Goal: Communication & Community: Answer question/provide support

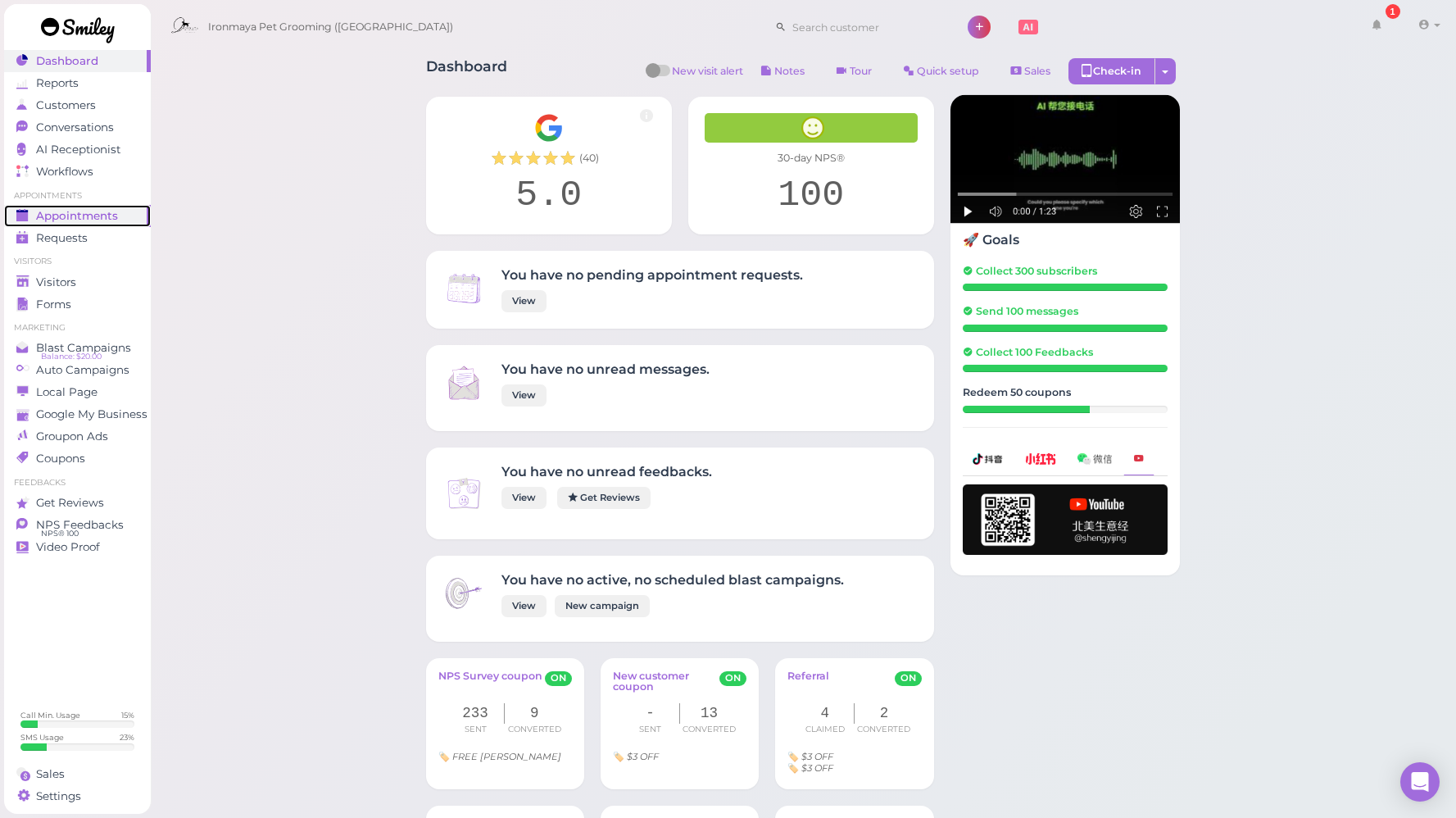
click at [110, 207] on link "Appointments" at bounding box center [77, 215] width 147 height 22
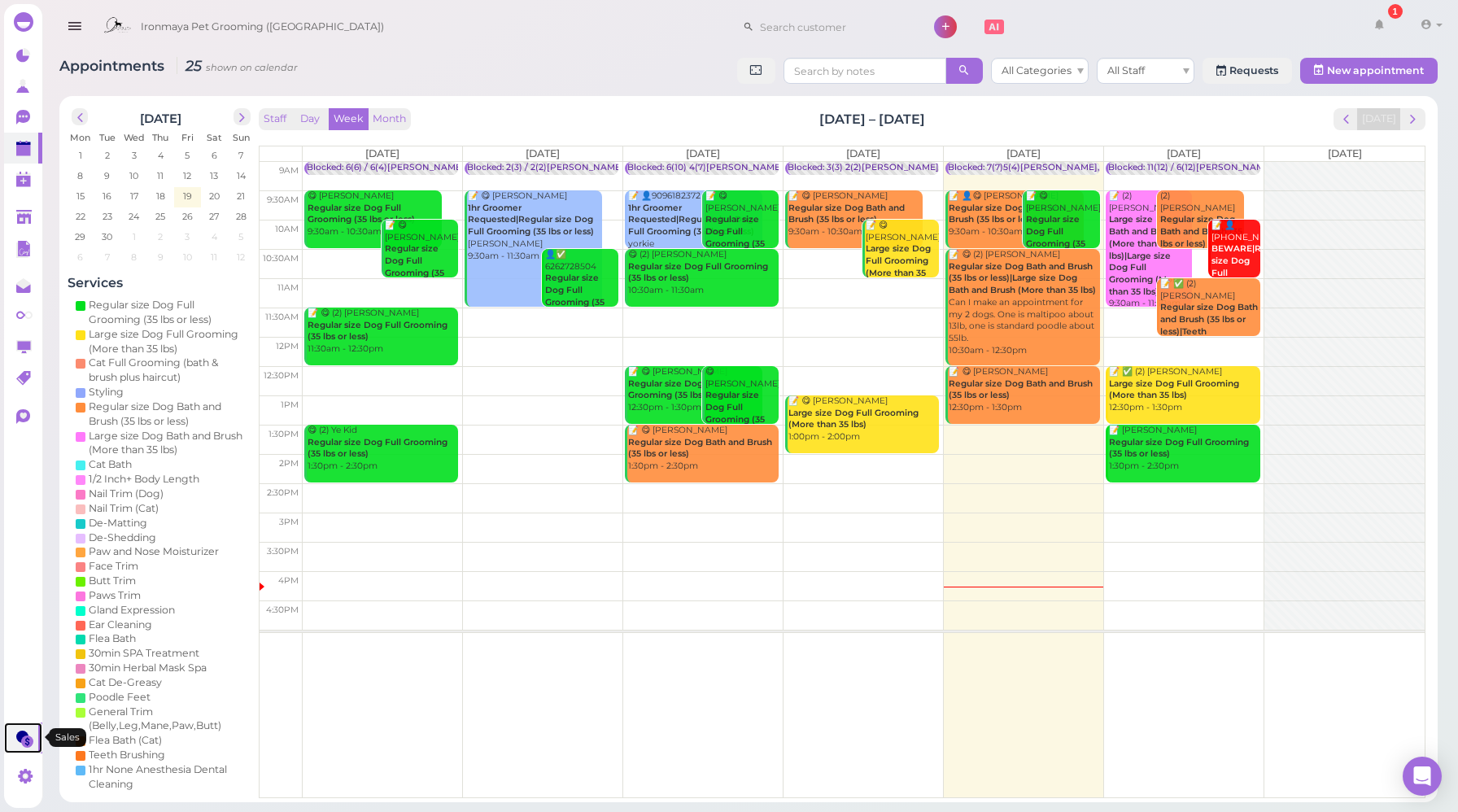
click at [28, 731] on icon at bounding box center [24, 739] width 17 height 17
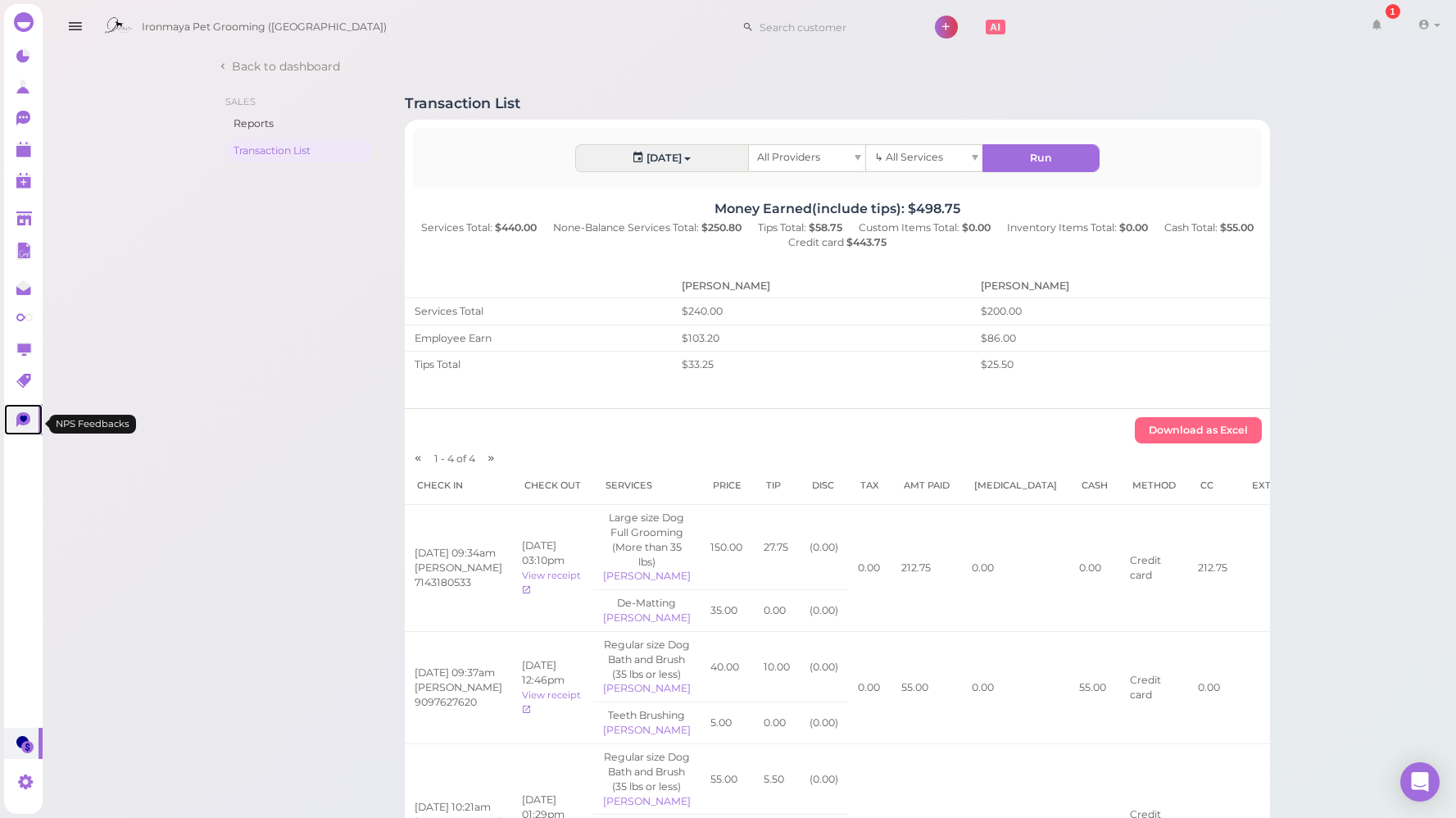
click at [20, 419] on icon at bounding box center [23, 419] width 14 height 15
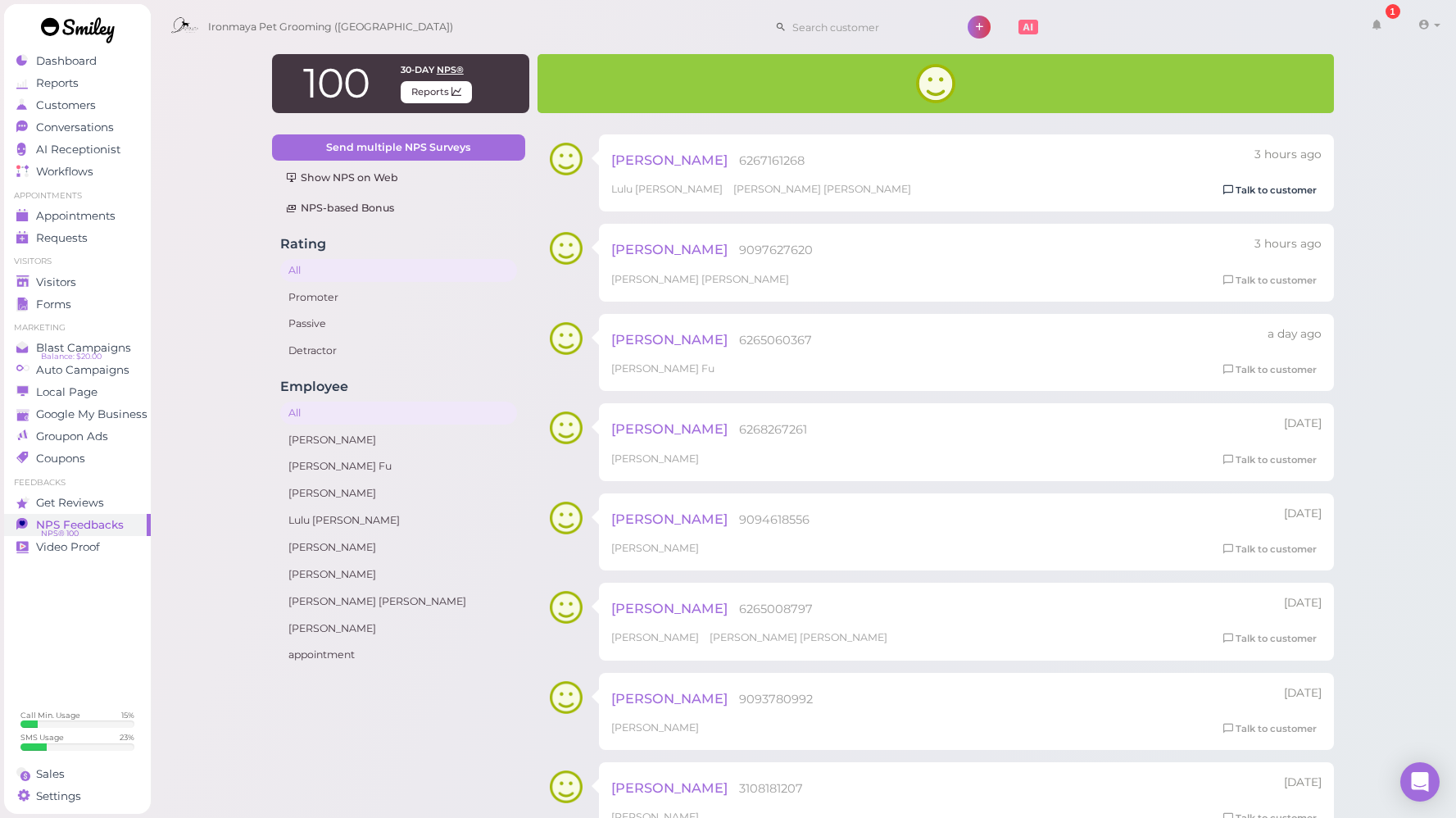
click at [1236, 190] on link "Talk to customer" at bounding box center [1270, 190] width 103 height 17
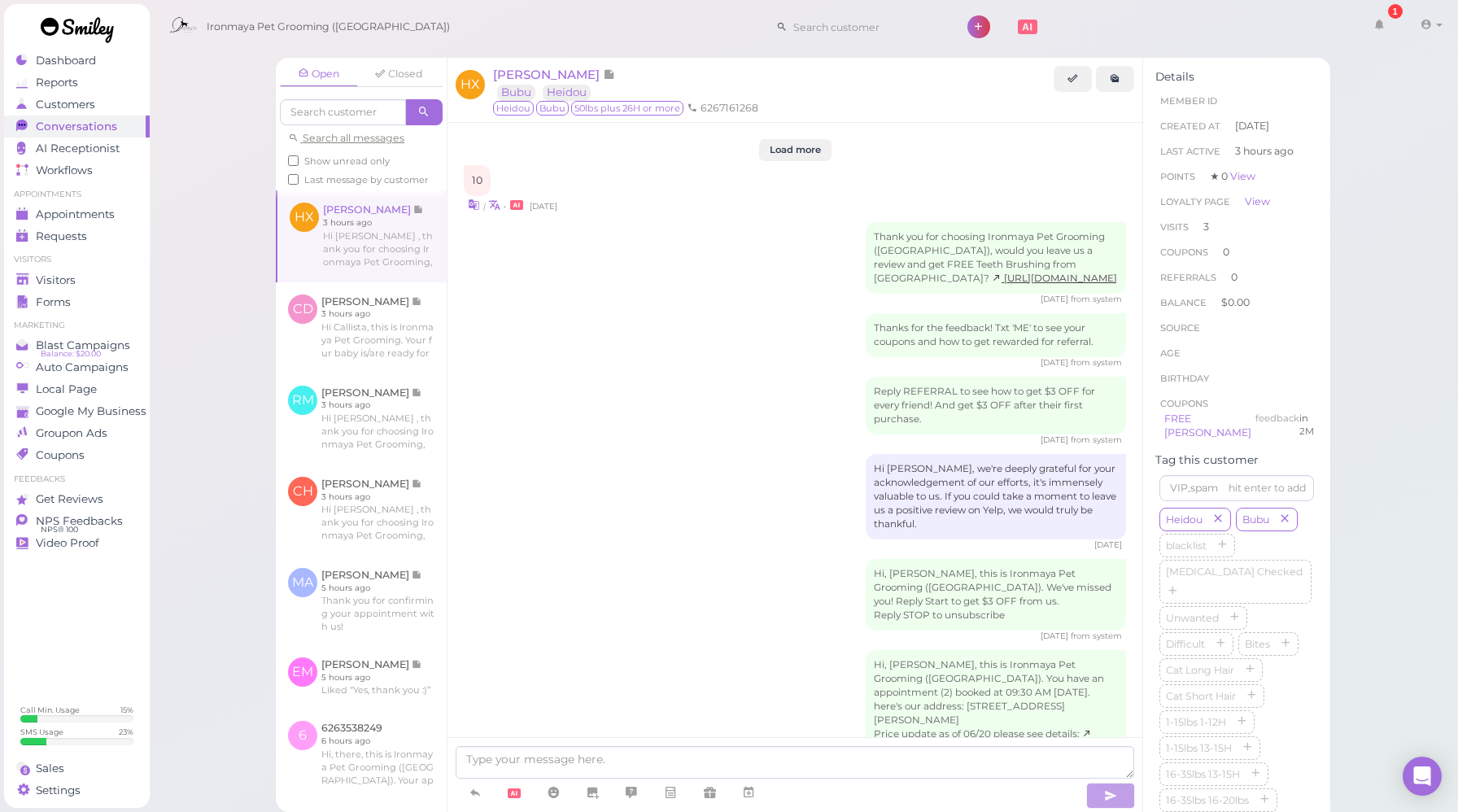
scroll to position [2330, 0]
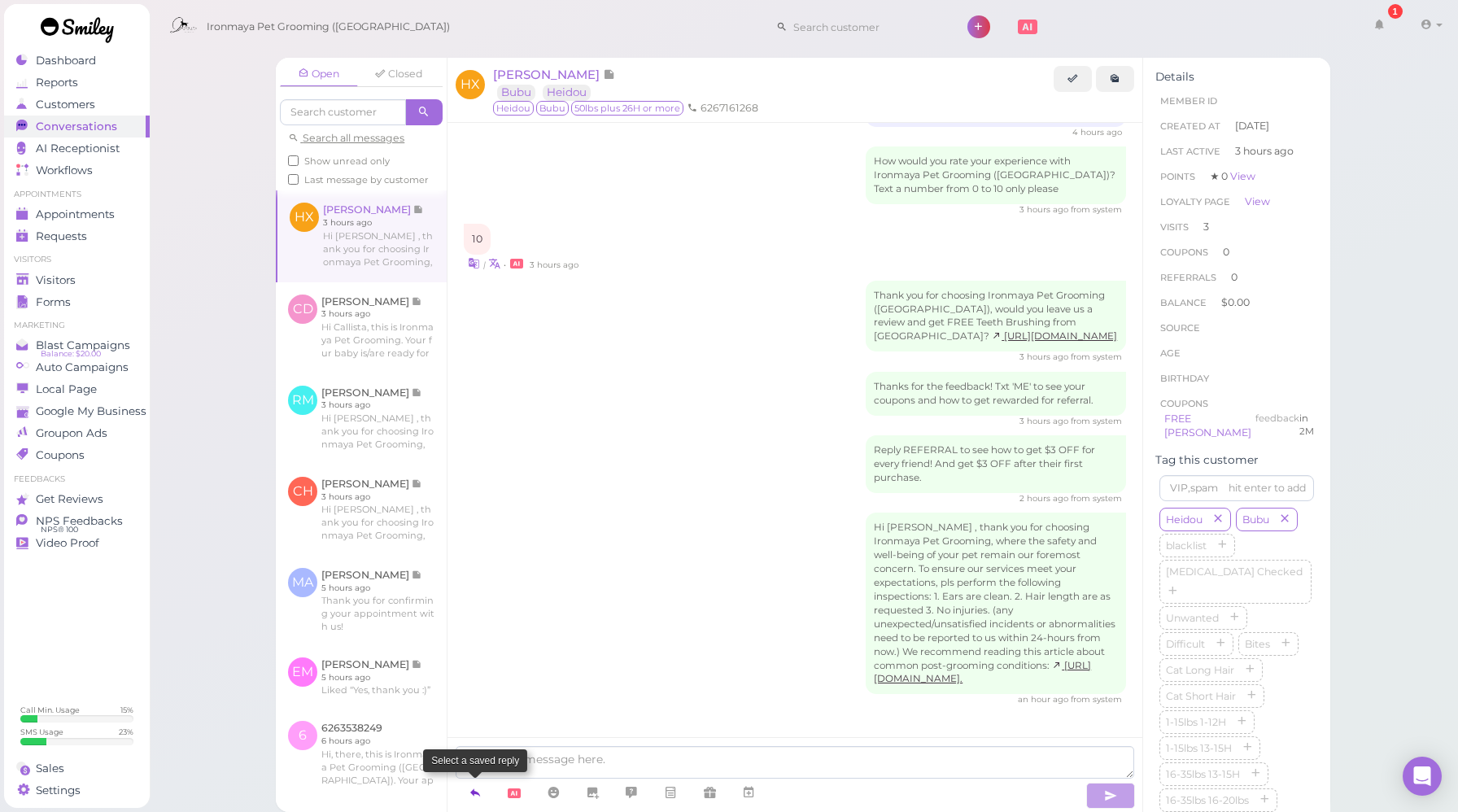
click at [467, 795] on link at bounding box center [475, 793] width 39 height 28
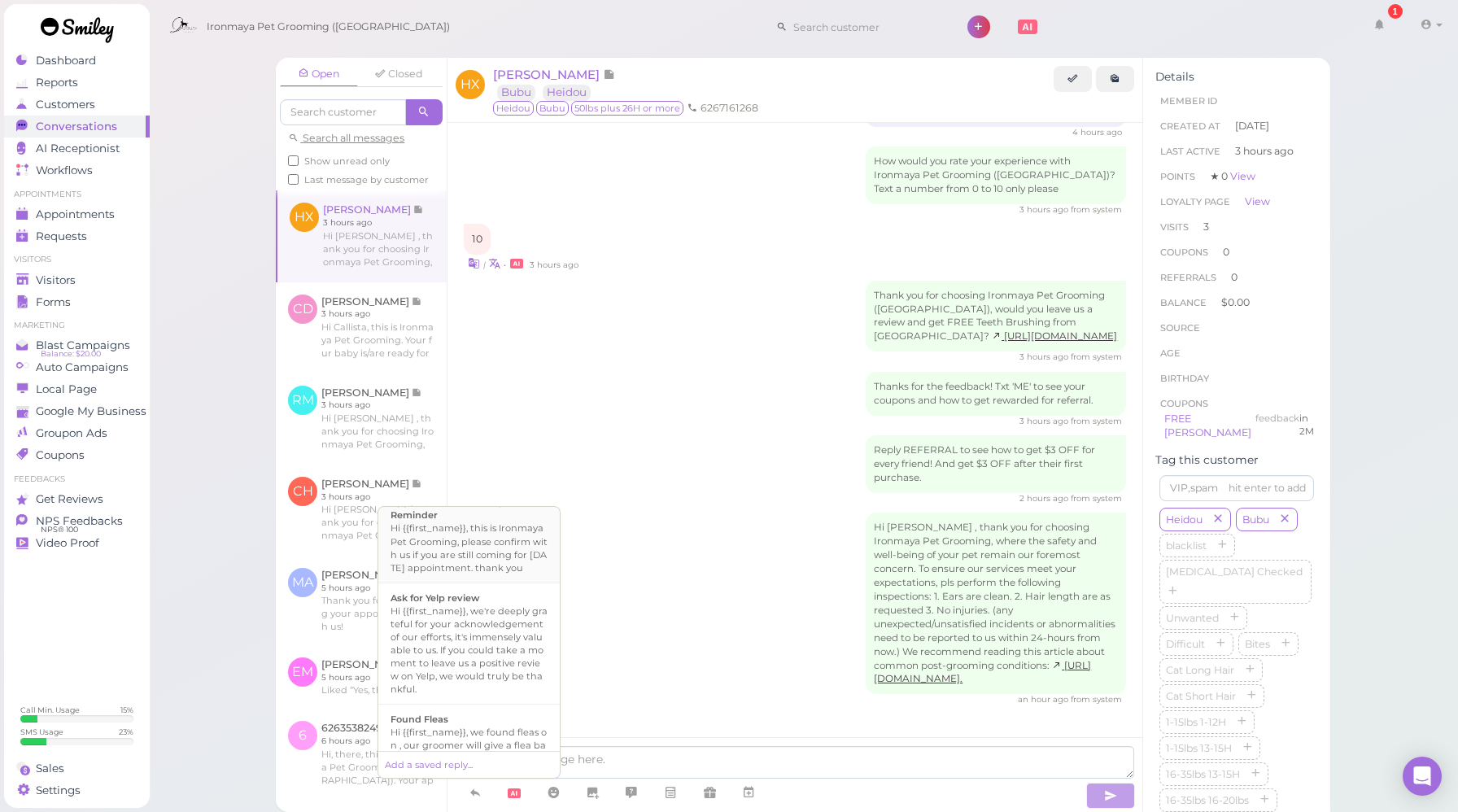
scroll to position [148, 0]
click at [484, 602] on div "Ask for Yelp review" at bounding box center [469, 596] width 157 height 13
type textarea "Hi {{first_name}}, we're deeply grateful for your acknowledgement of our effort…"
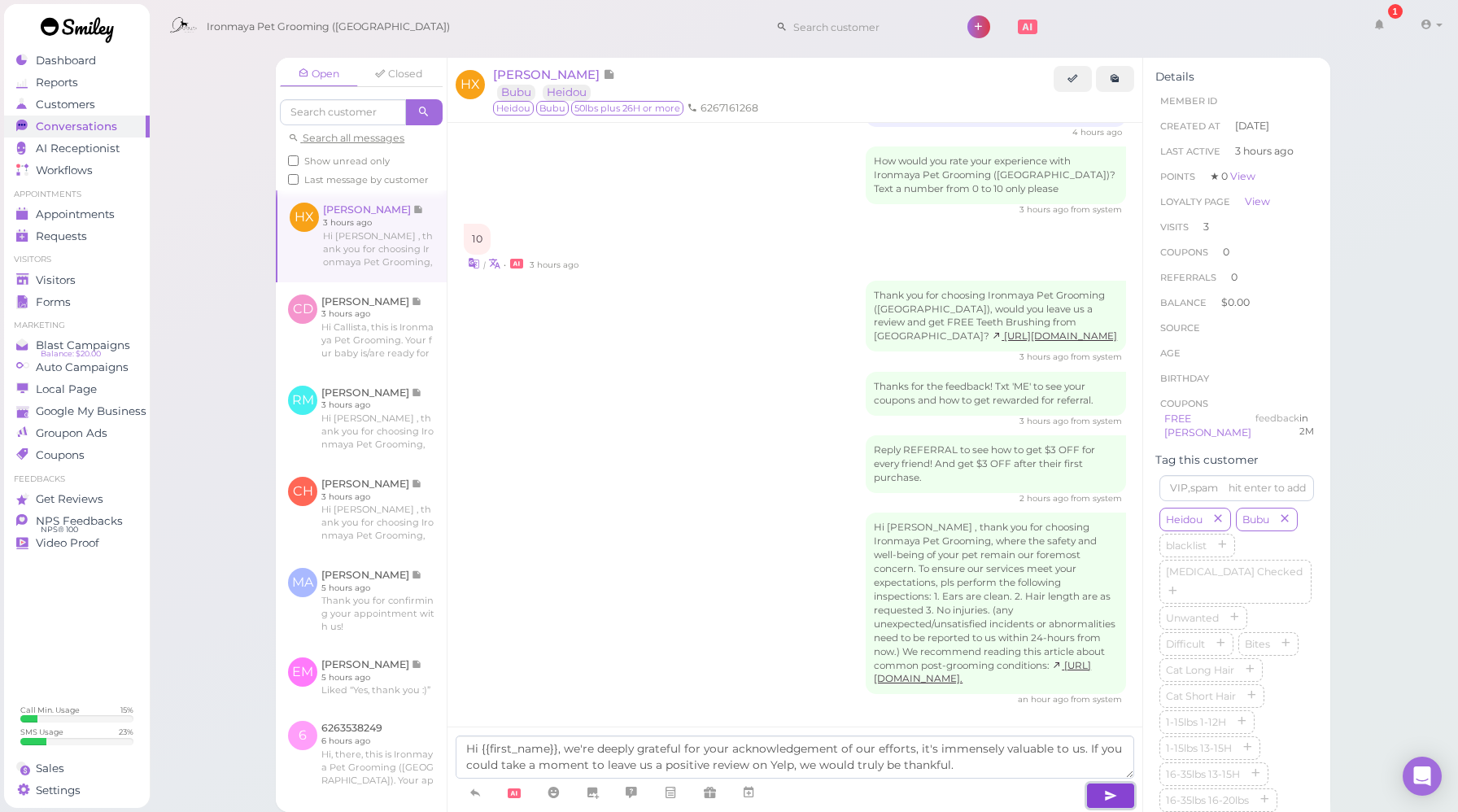
click at [1104, 794] on button "button" at bounding box center [1110, 795] width 49 height 26
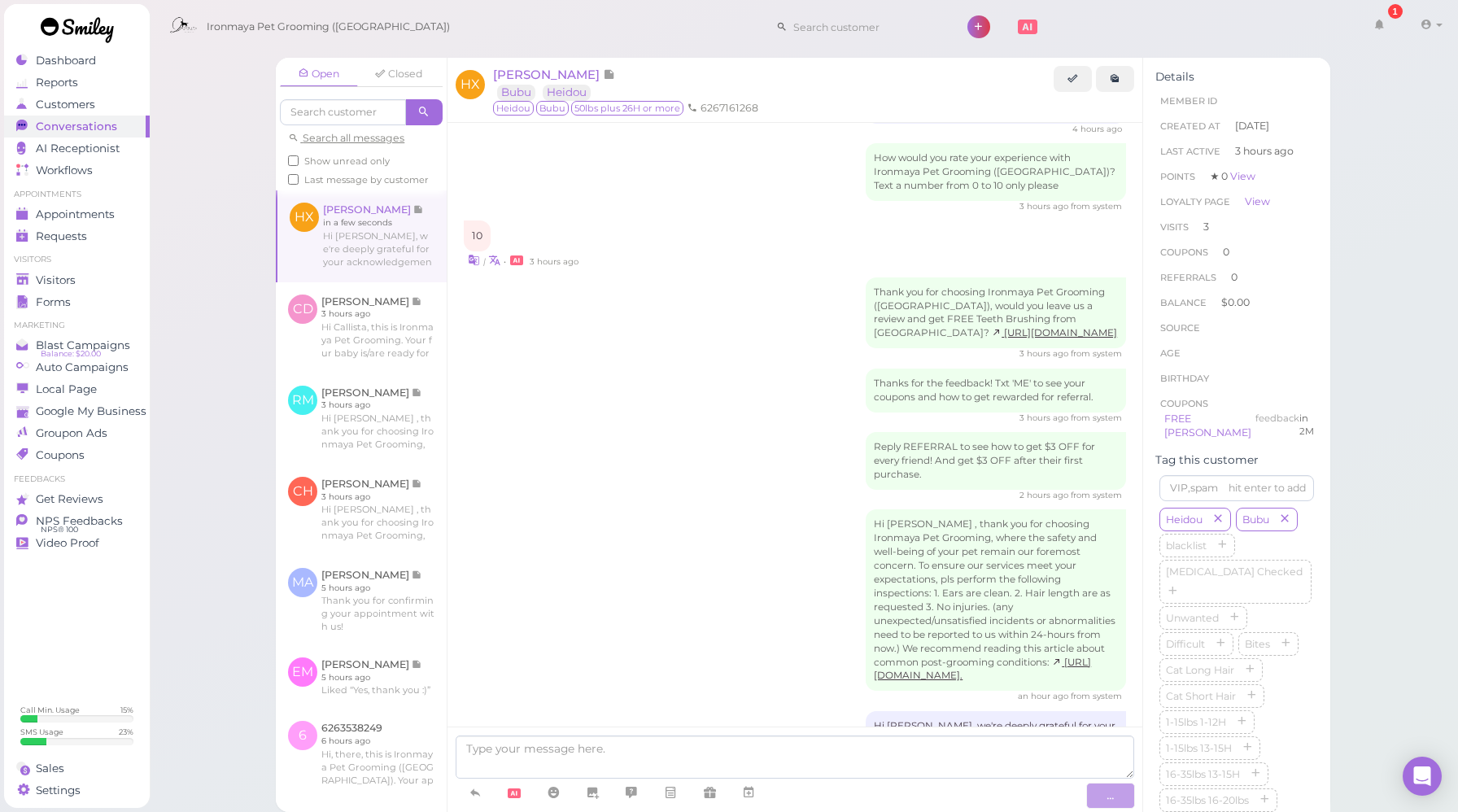
scroll to position [2423, 0]
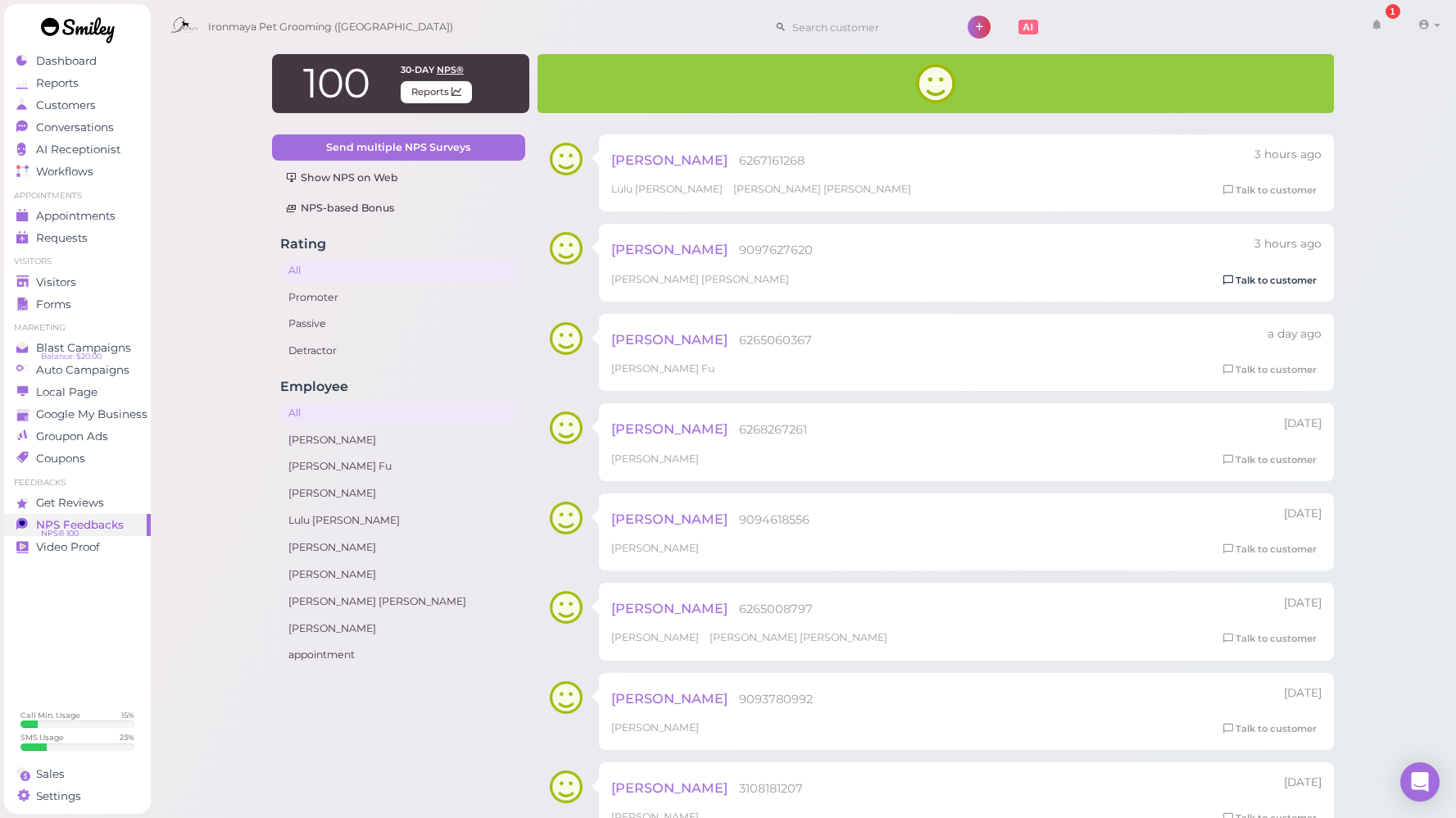
click at [1292, 283] on link "Talk to customer" at bounding box center [1270, 280] width 103 height 17
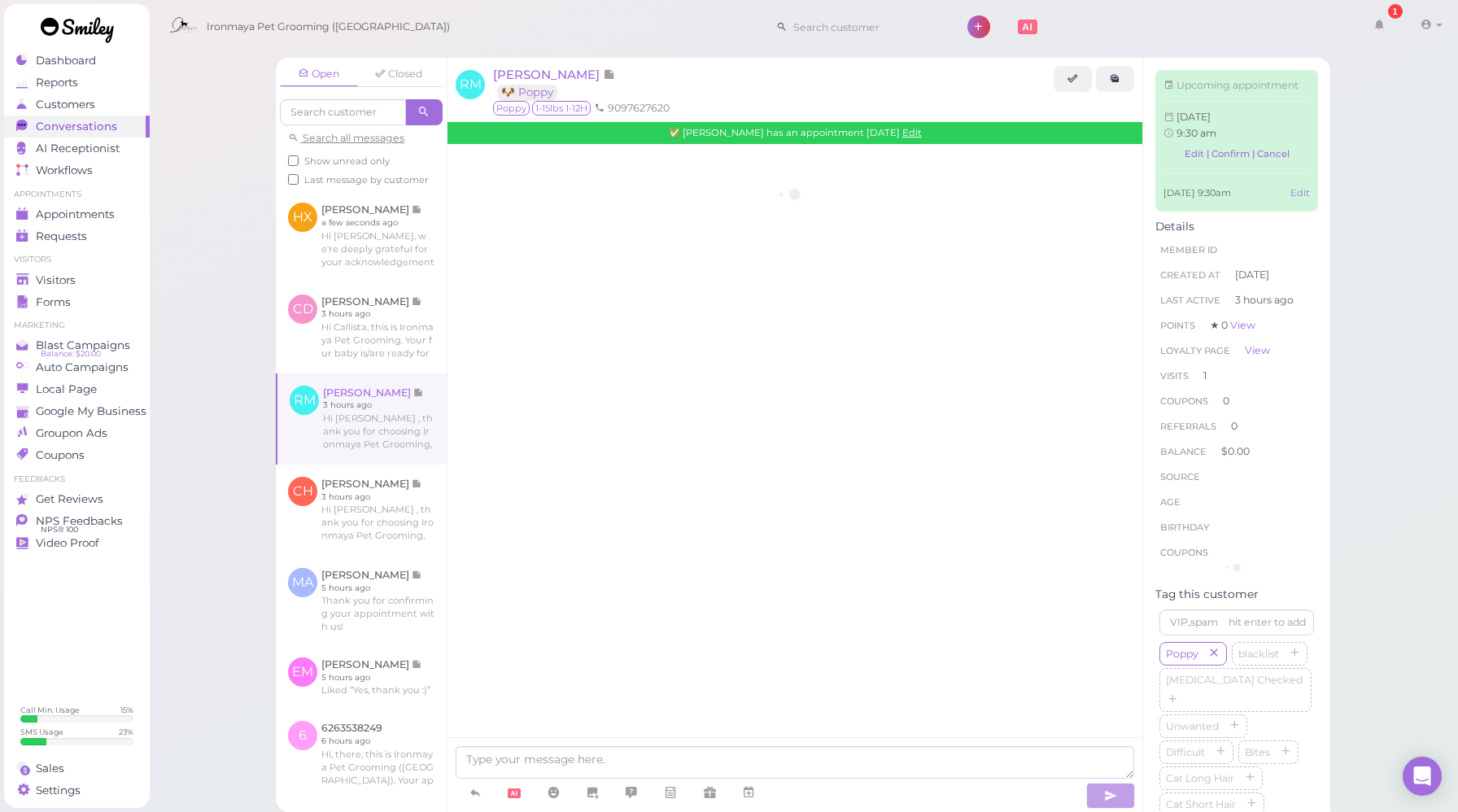
scroll to position [1197, 0]
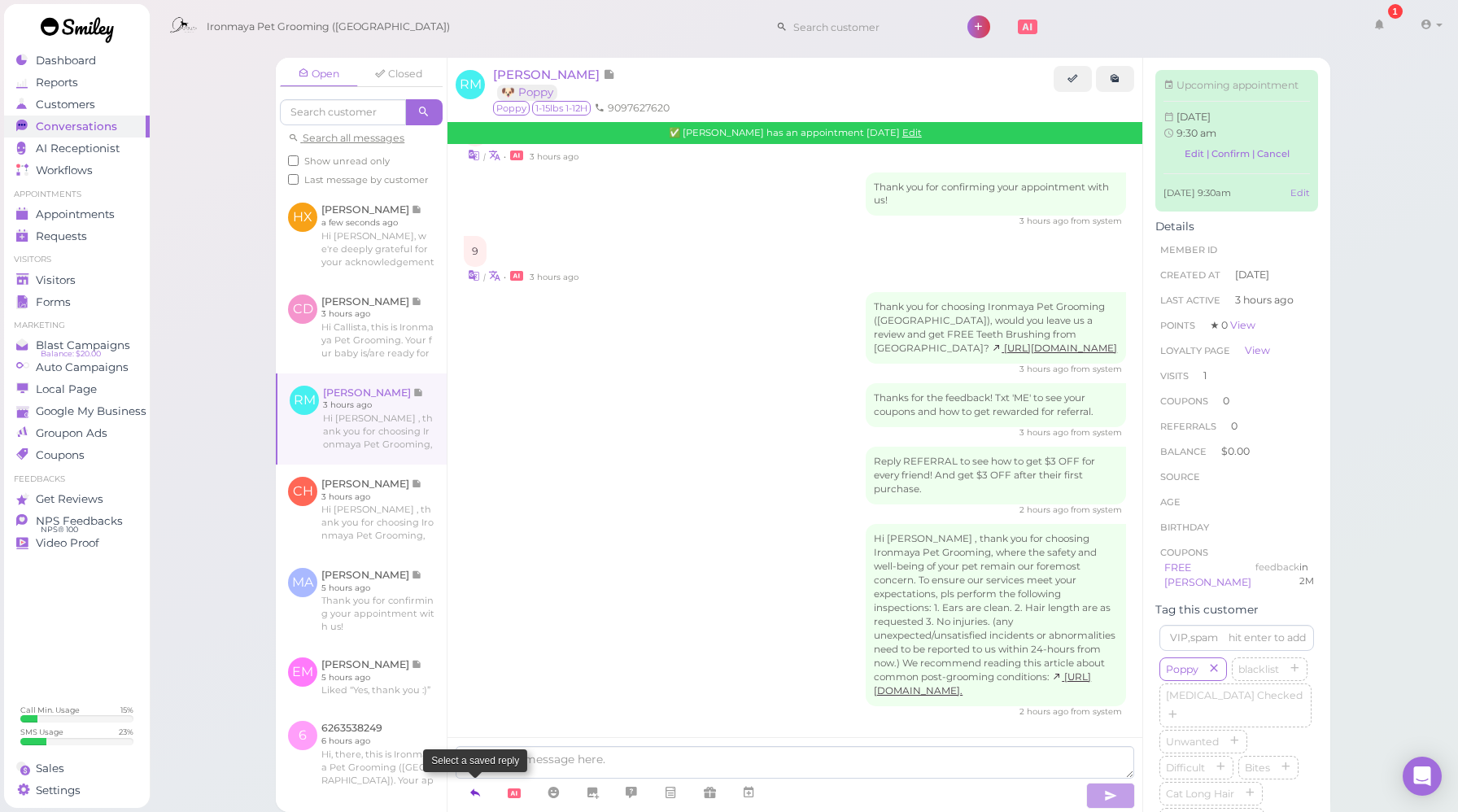
click at [476, 785] on icon at bounding box center [475, 793] width 13 height 16
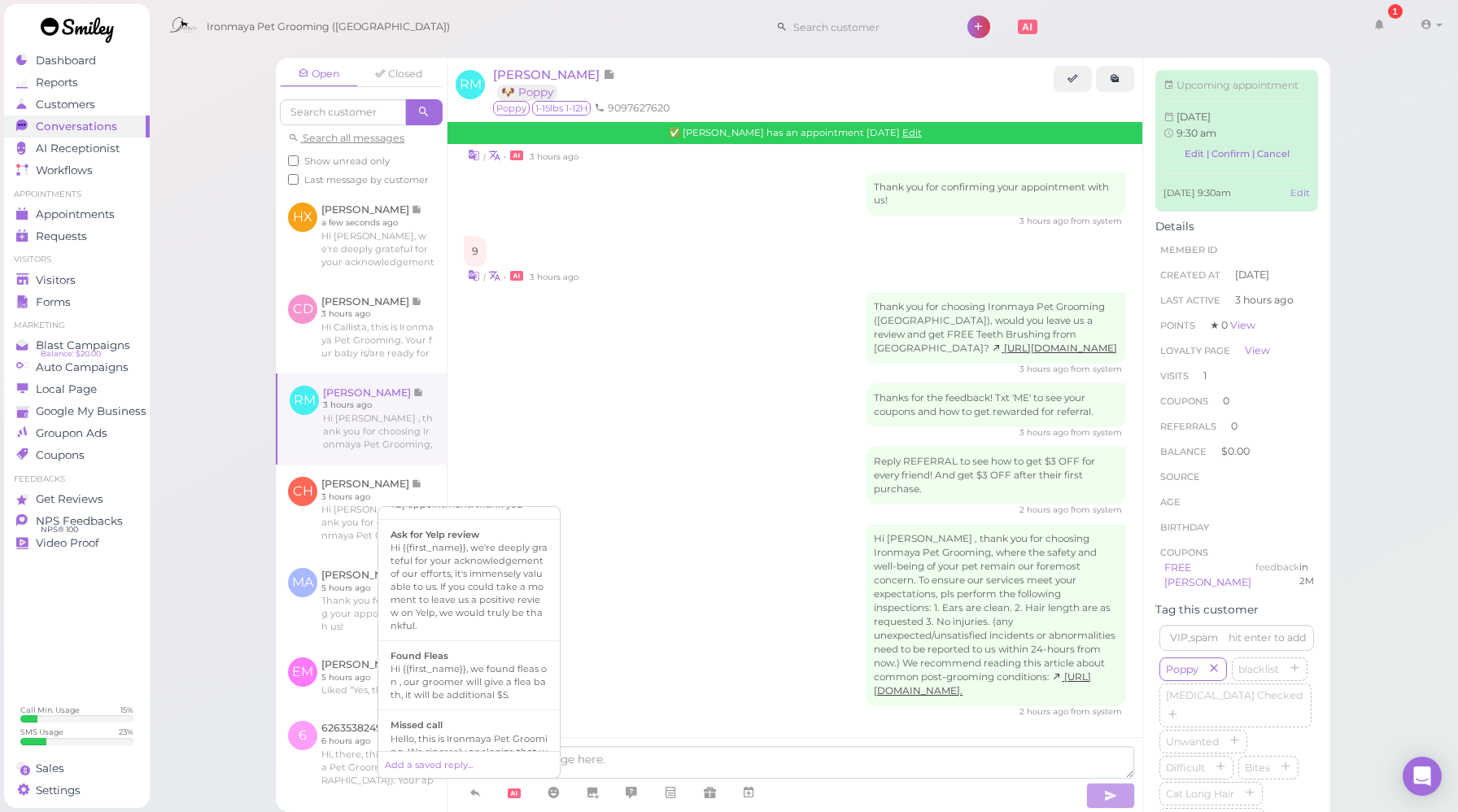
scroll to position [216, 0]
click at [444, 601] on div "Hi {{first_name}}, we're deeply grateful for your acknowledgement of our effort…" at bounding box center [469, 578] width 157 height 91
type textarea "Hi {{first_name}}, we're deeply grateful for your acknowledgement of our effort…"
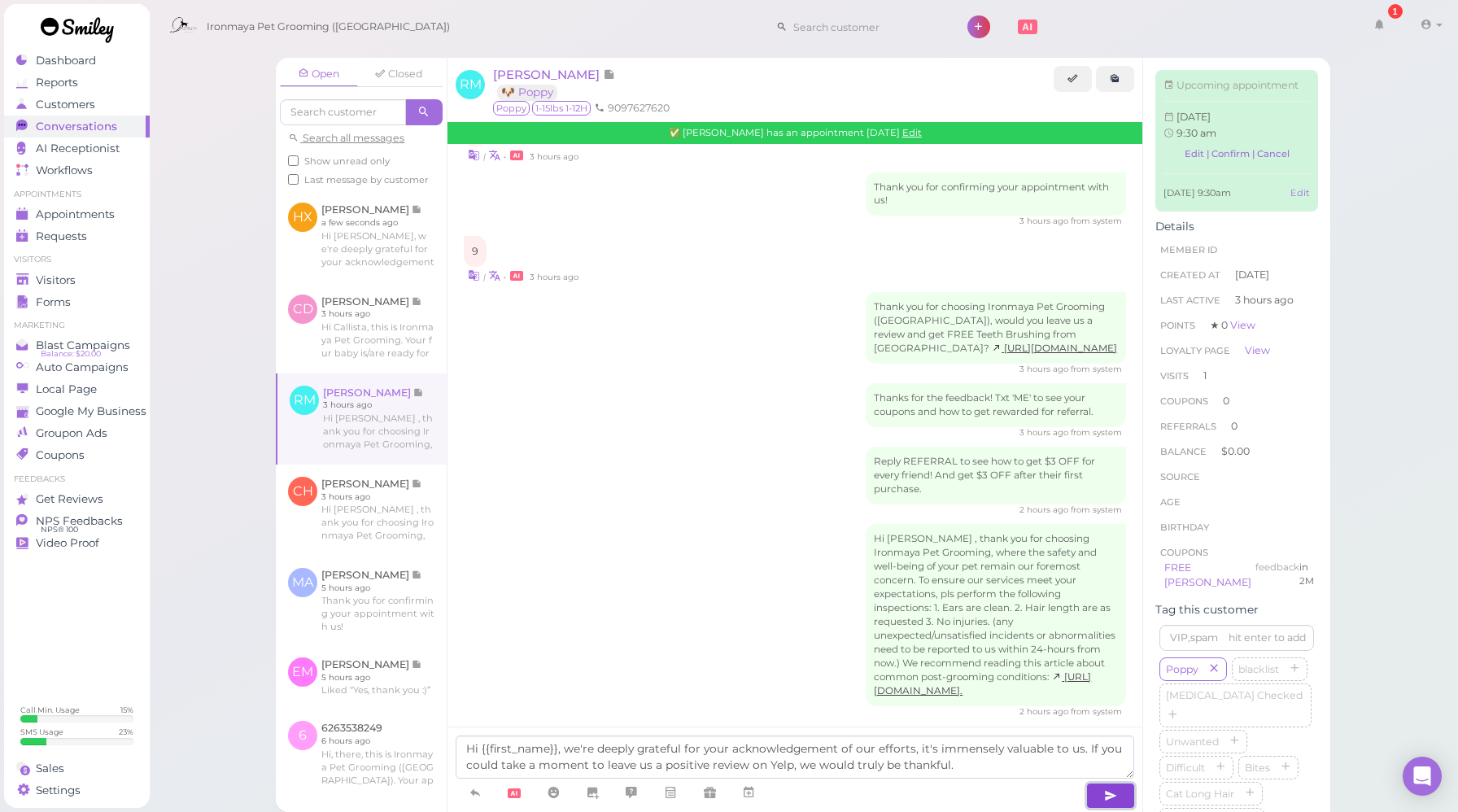
click at [1112, 804] on button "button" at bounding box center [1110, 795] width 49 height 26
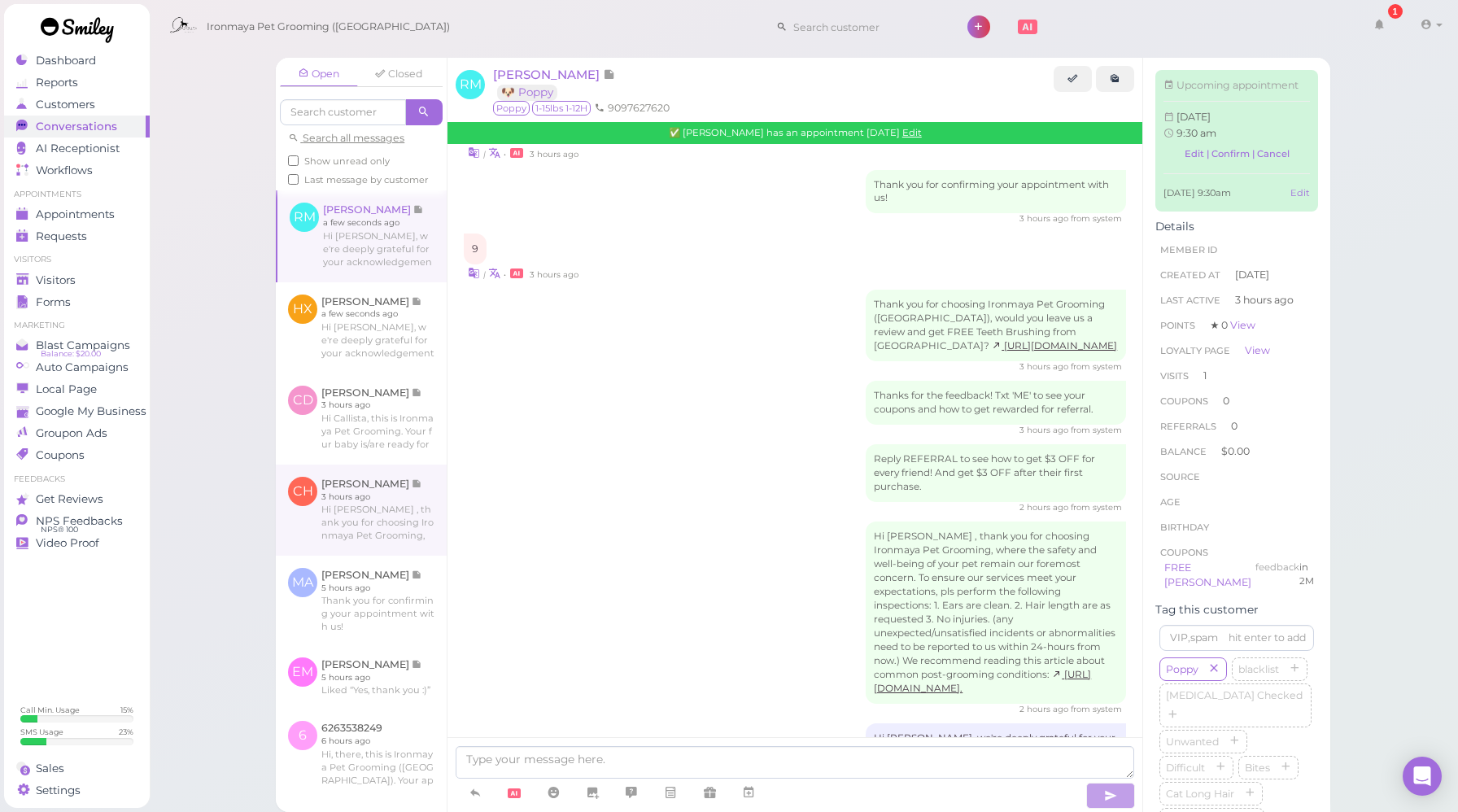
scroll to position [1291, 0]
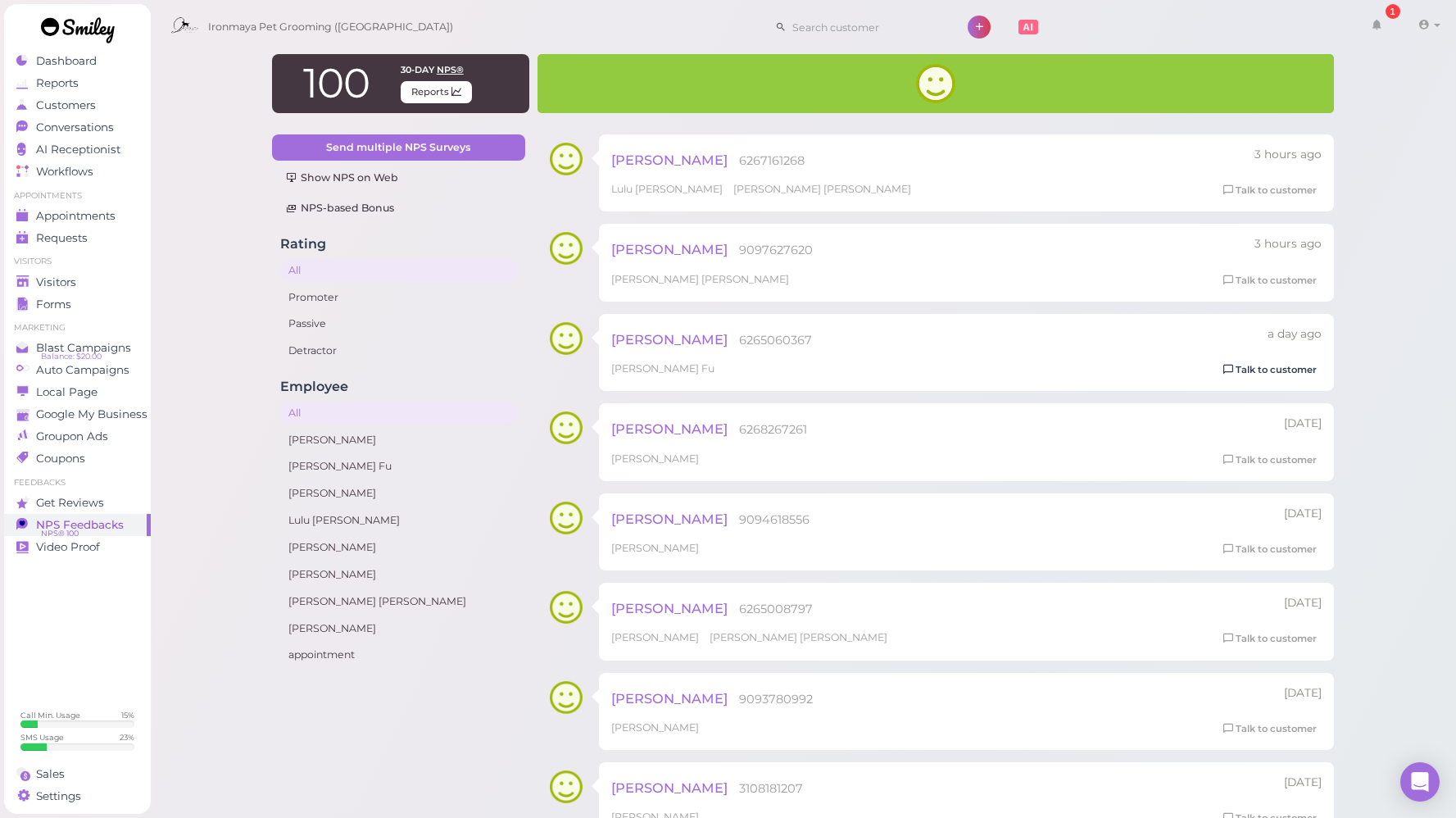
click at [1262, 377] on link "Talk to customer" at bounding box center [1270, 369] width 103 height 17
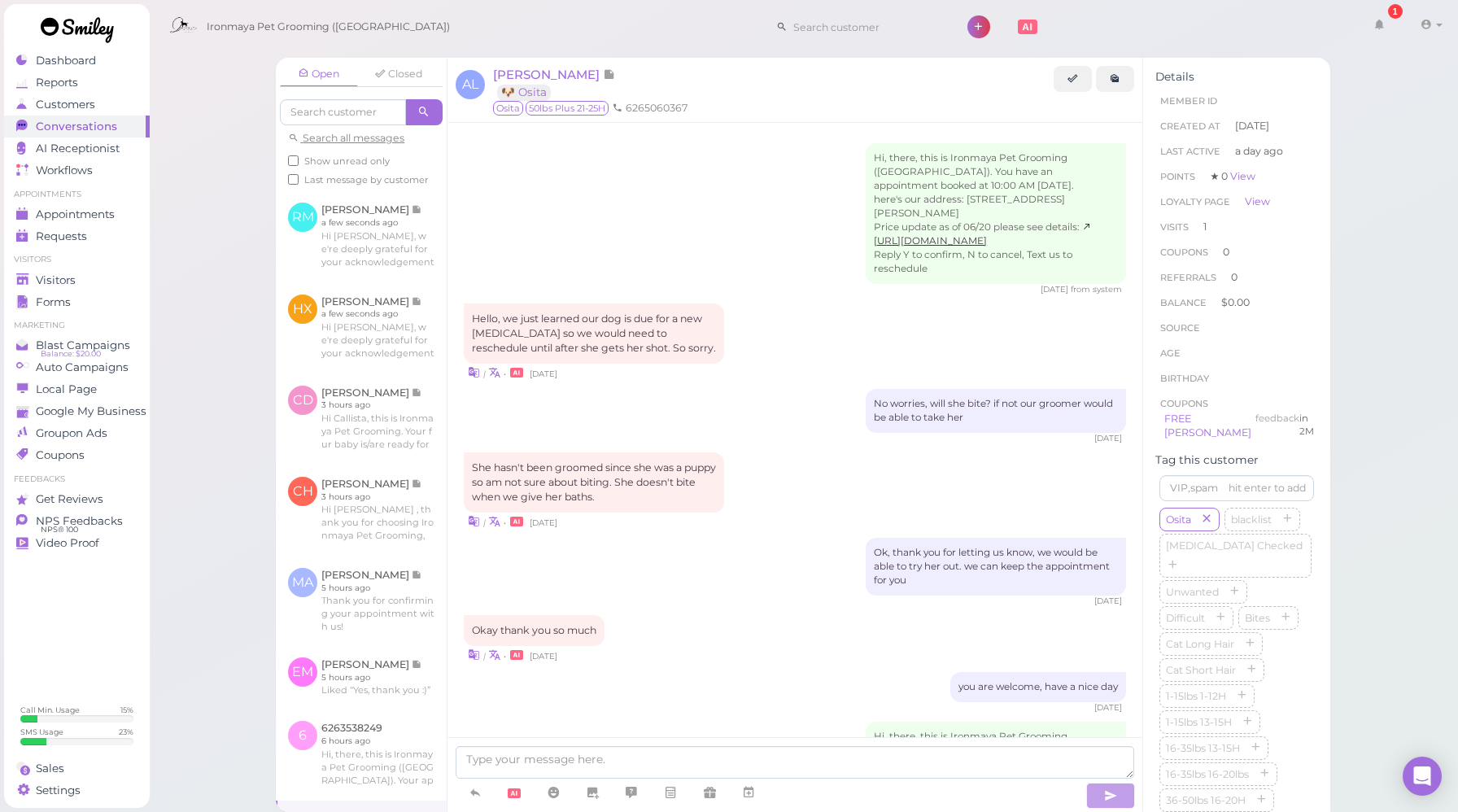
scroll to position [1157, 0]
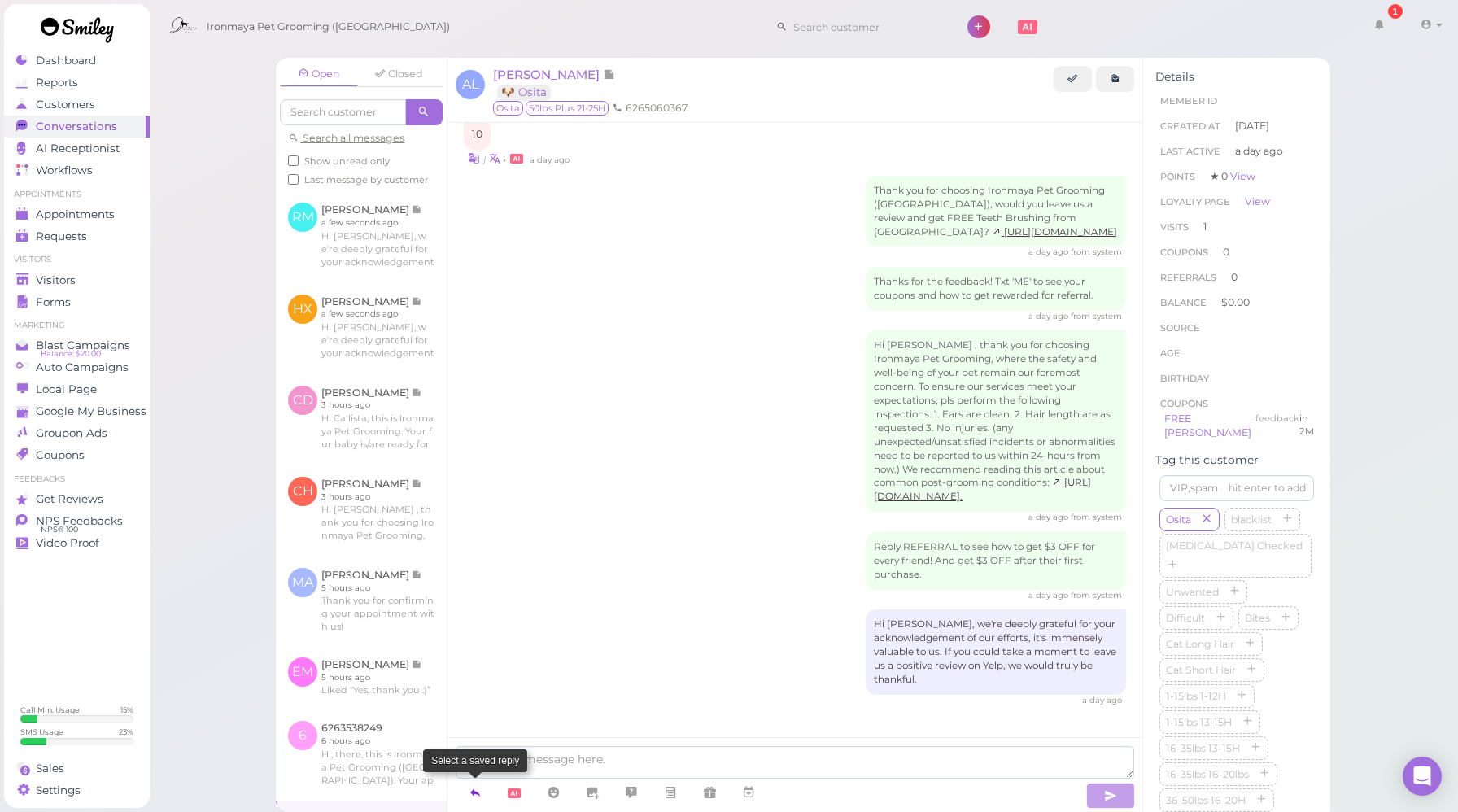
click at [471, 800] on icon at bounding box center [475, 793] width 13 height 16
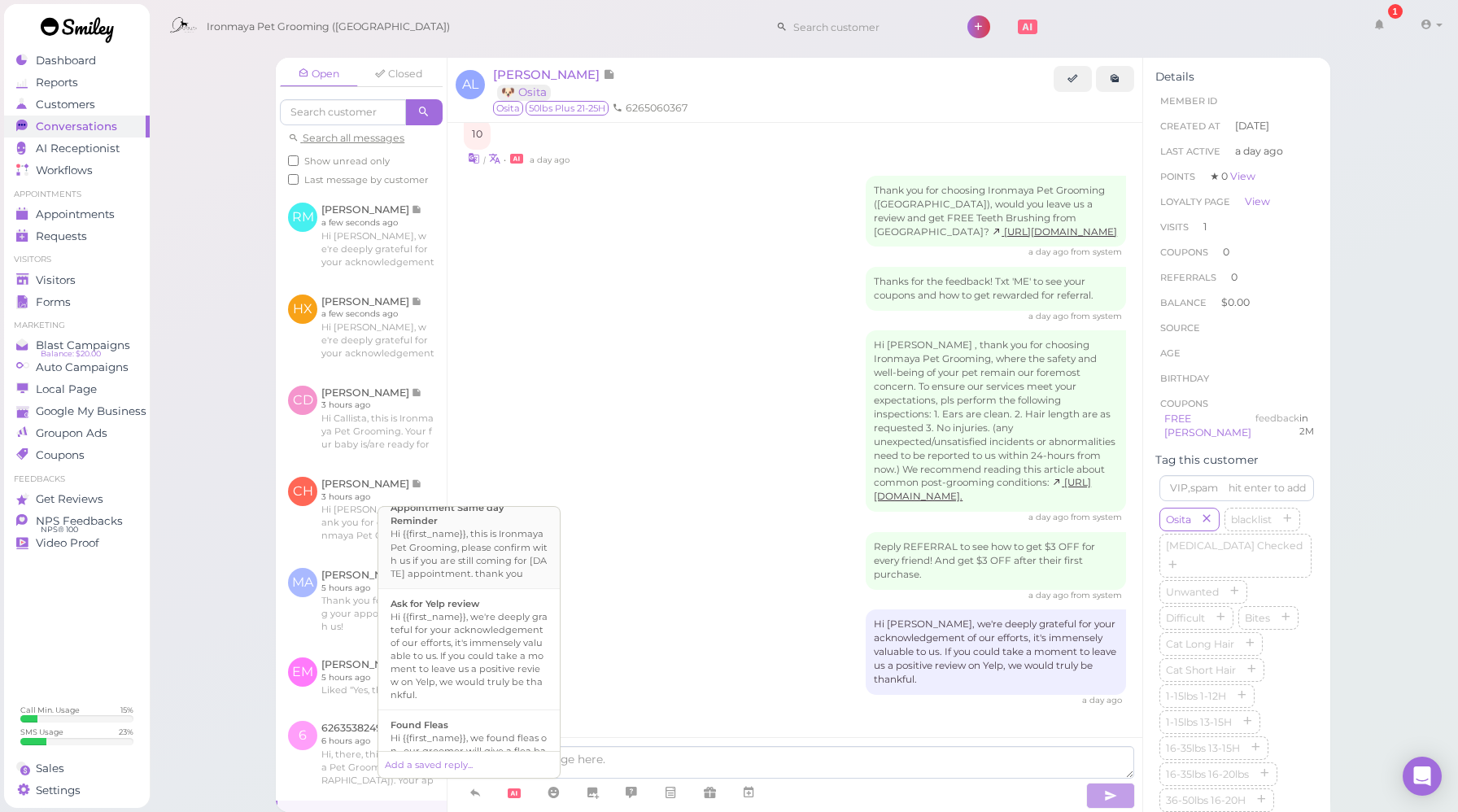
scroll to position [144, 0]
click at [426, 650] on div "Hi {{first_name}}, we're deeply grateful for your acknowledgement of our effort…" at bounding box center [469, 650] width 157 height 91
type textarea "Hi {{first_name}}, we're deeply grateful for your acknowledgement of our effort…"
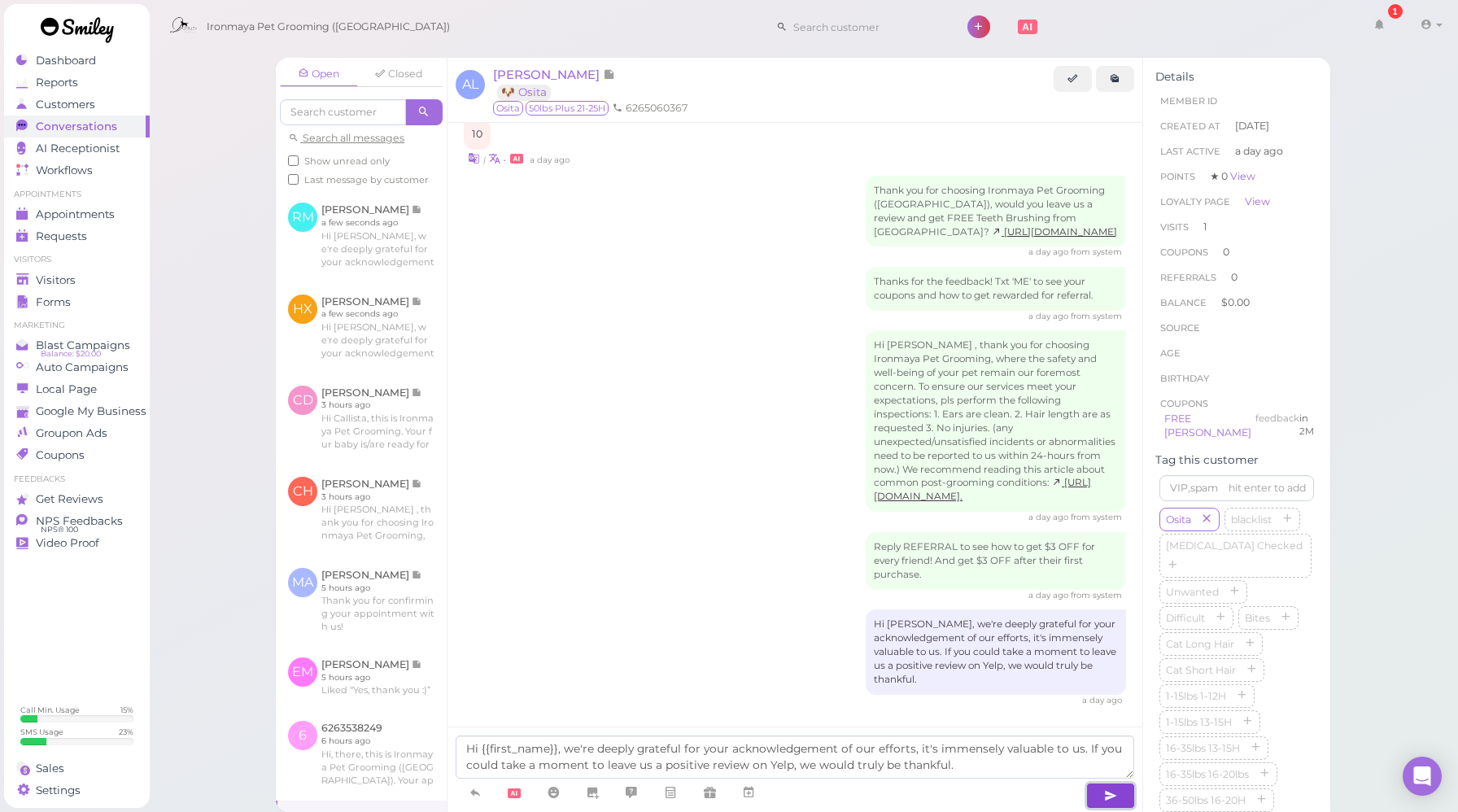
click at [1115, 800] on icon "button" at bounding box center [1111, 795] width 13 height 16
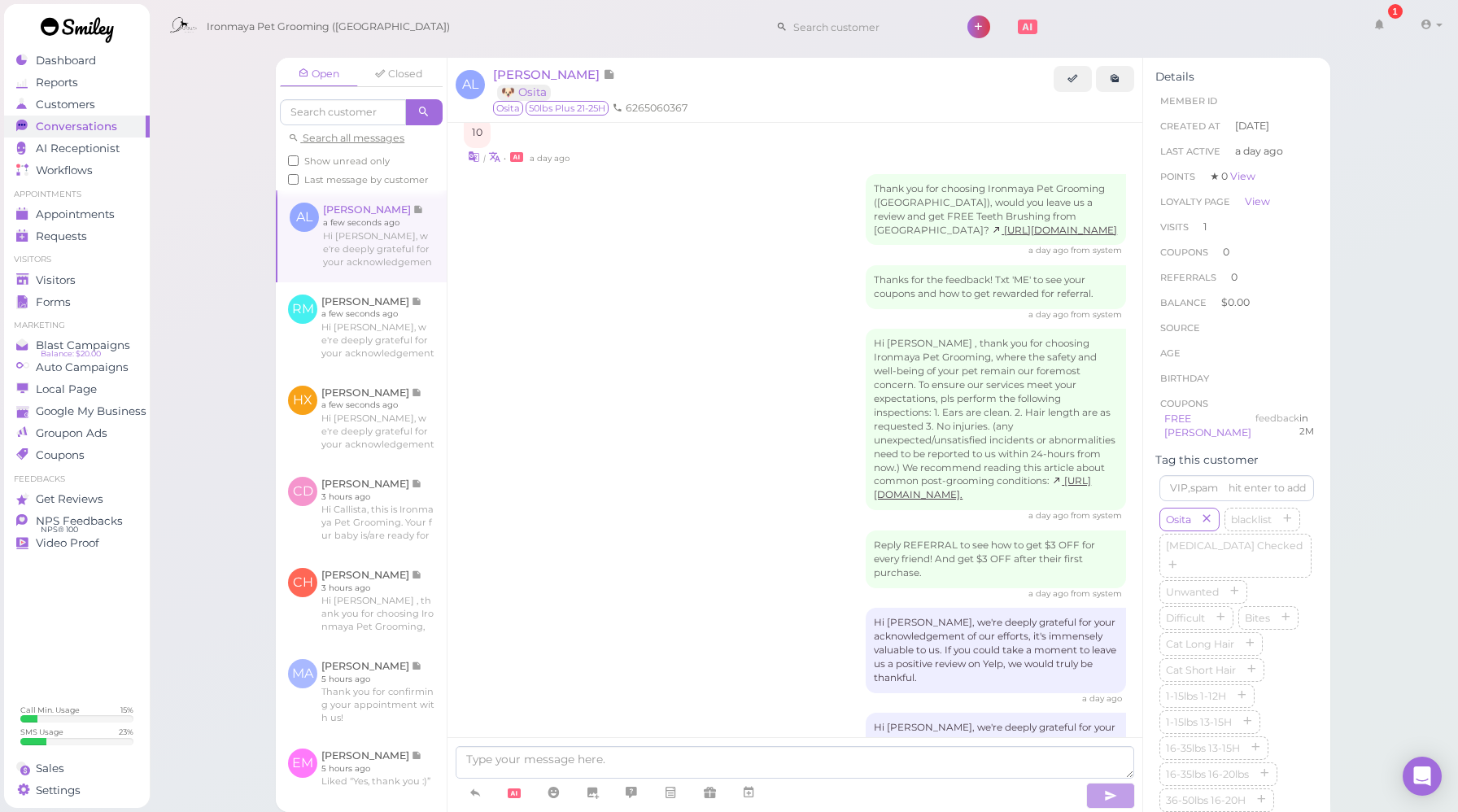
scroll to position [1251, 0]
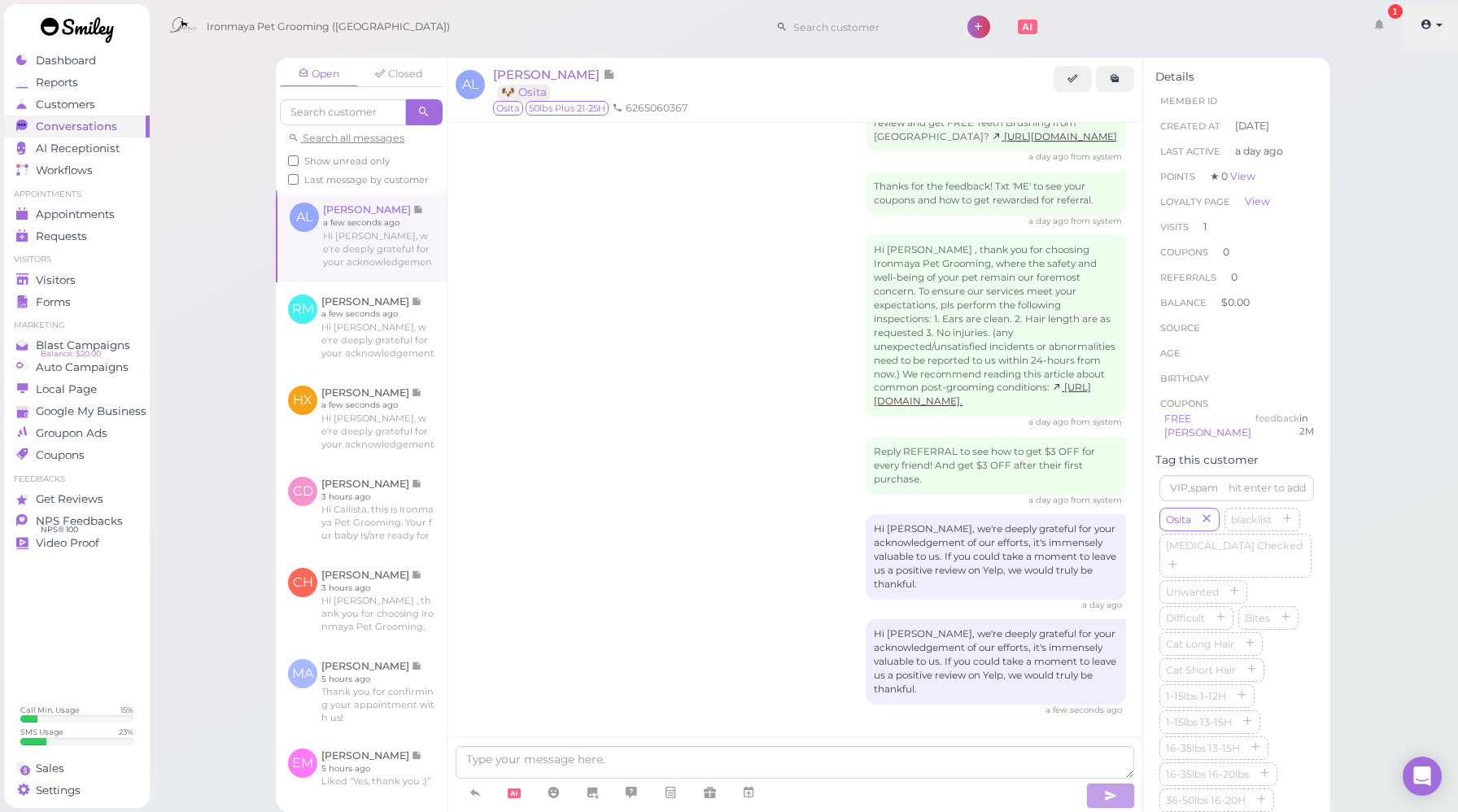
click at [1424, 27] on icon at bounding box center [1426, 24] width 11 height 15
click at [1388, 120] on link "Logout" at bounding box center [1393, 123] width 133 height 19
